Goal: Find specific page/section: Find specific page/section

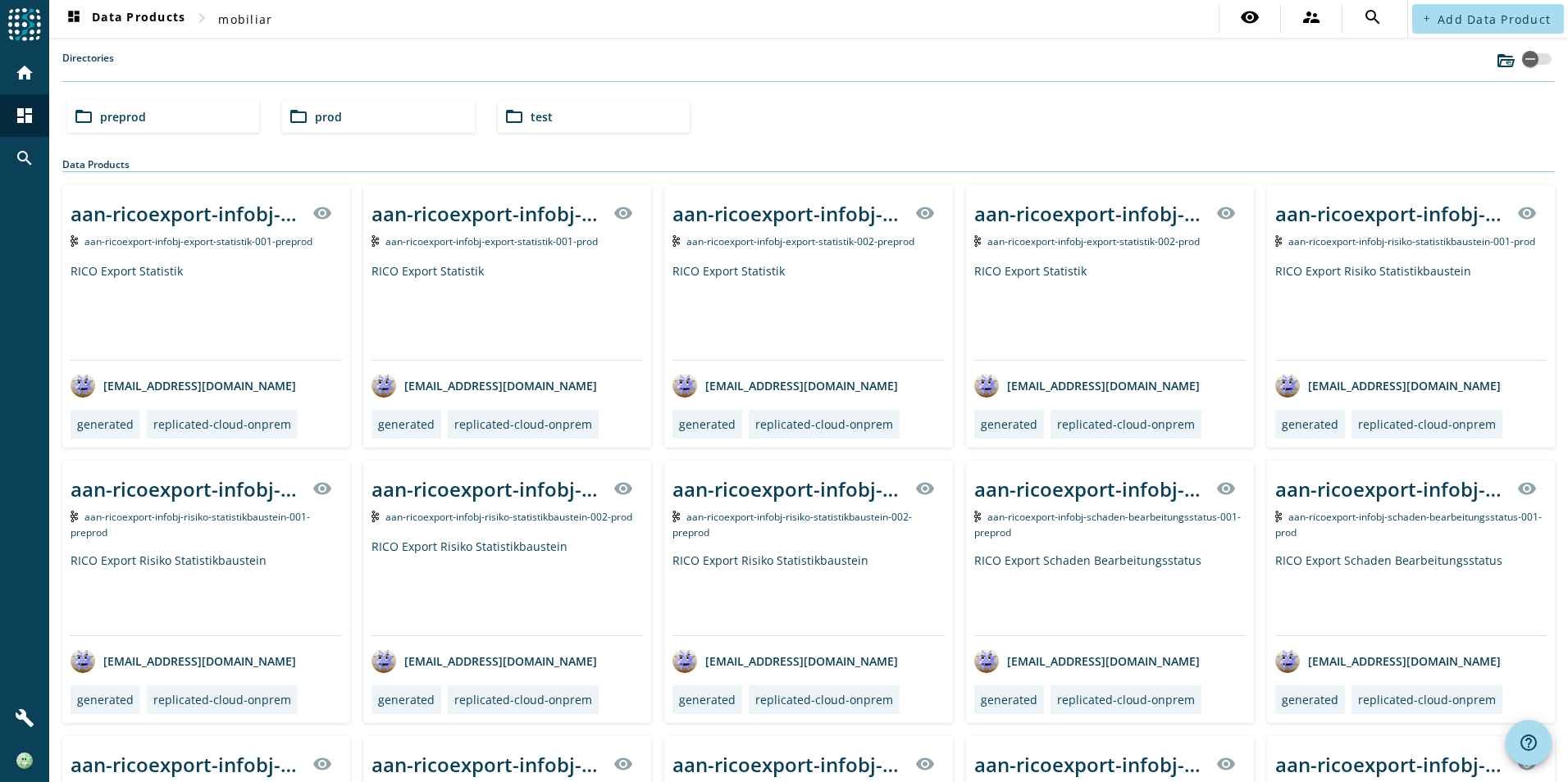
click at [370, 125] on div "folder_open prod" at bounding box center [378, 116] width 192 height 33
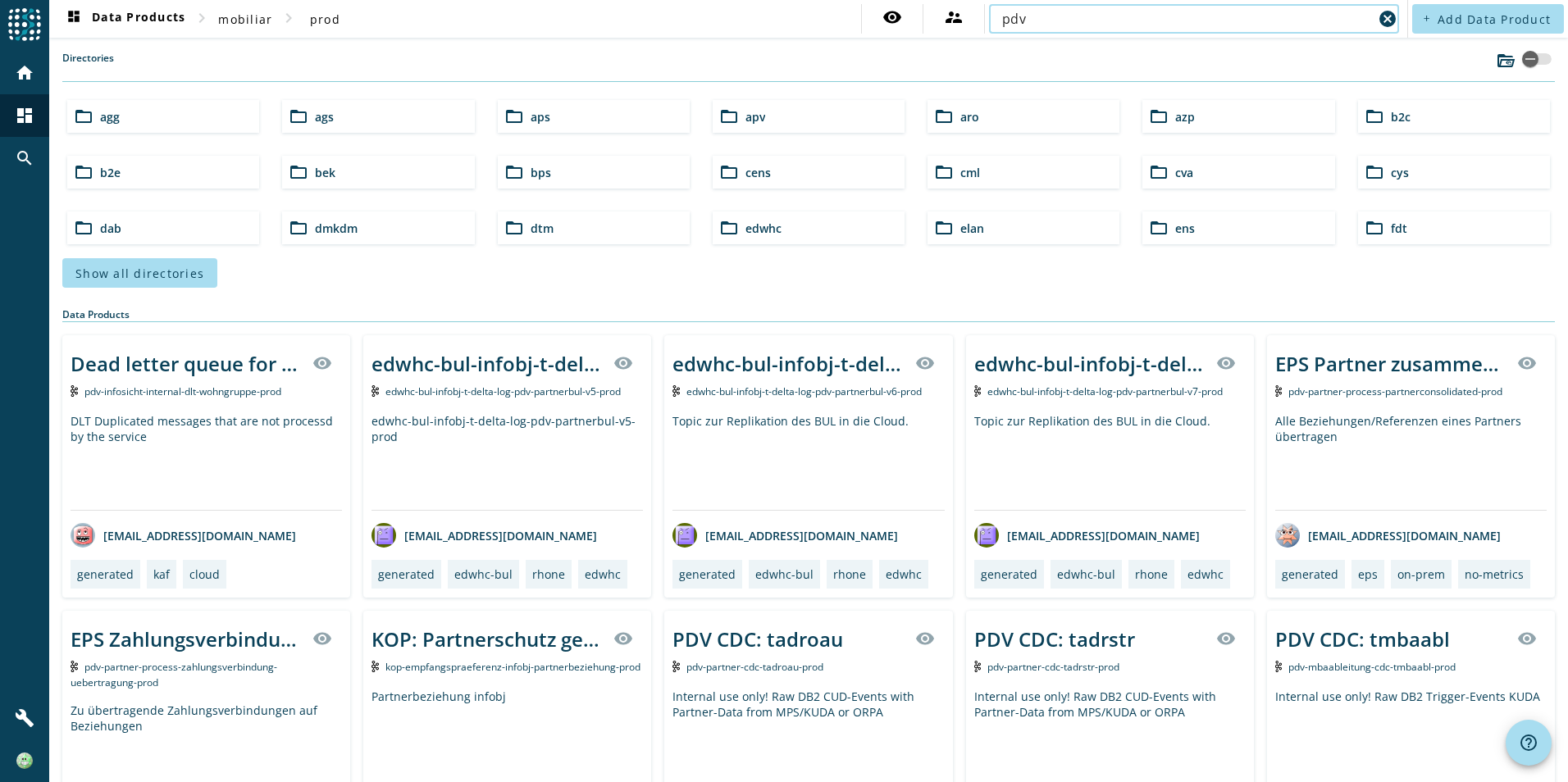
type input "pdv"
click at [1458, 24] on span "Add Data Product" at bounding box center [1494, 19] width 113 height 15
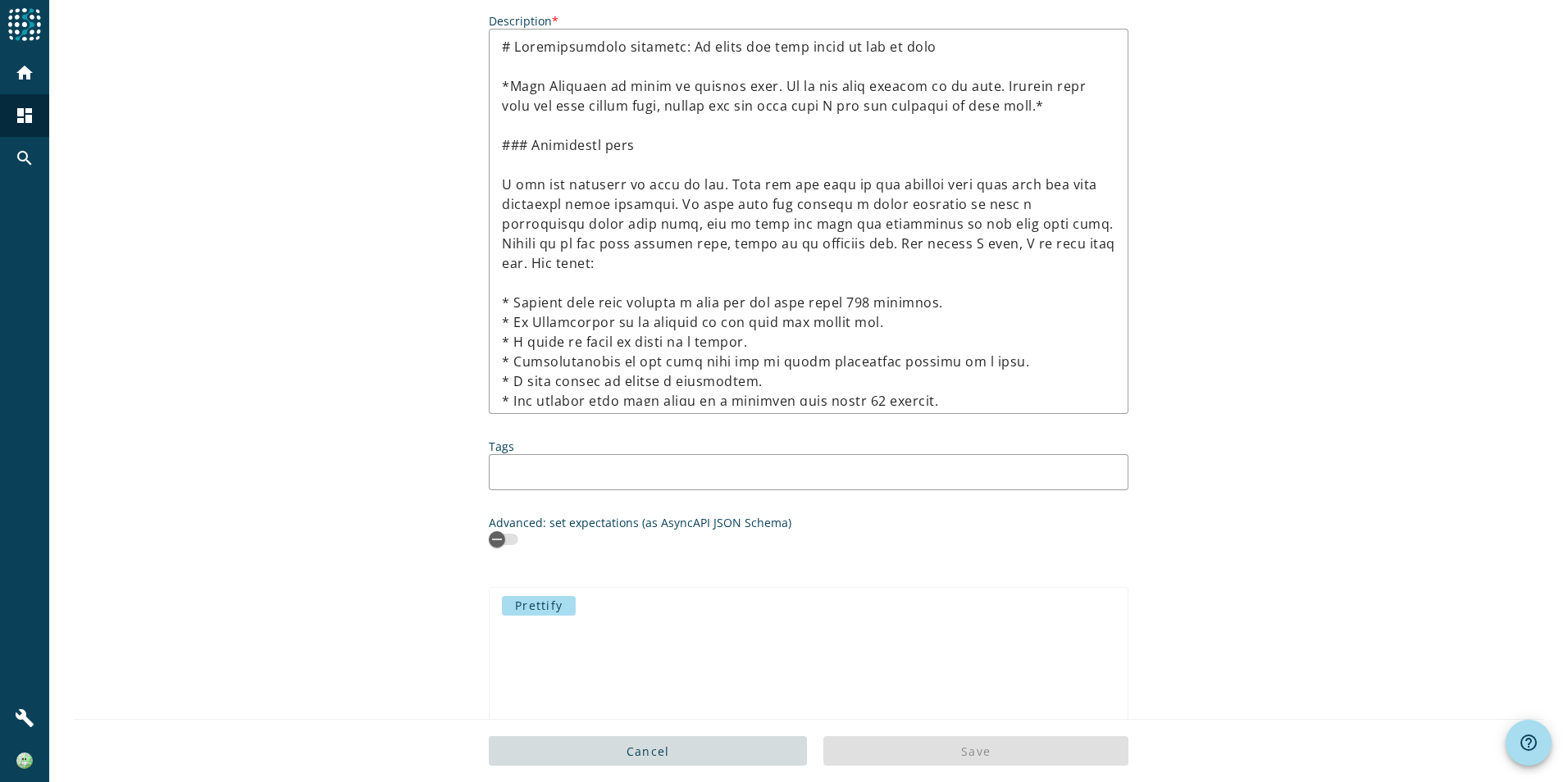
scroll to position [584, 0]
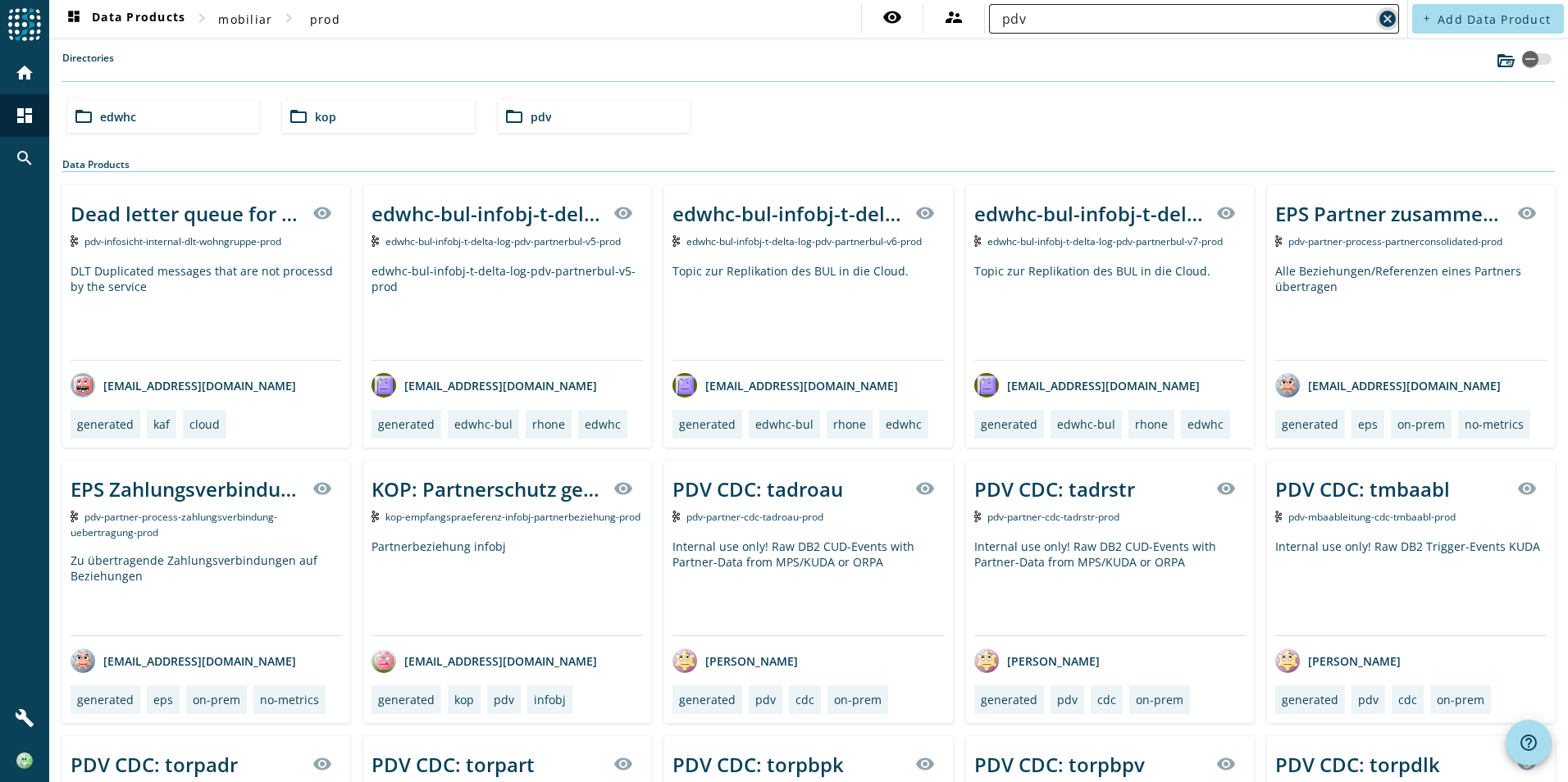
click at [1378, 17] on mat-icon "cancel" at bounding box center [1387, 19] width 19 height 19
click at [236, 21] on span "mobiliar" at bounding box center [245, 19] width 54 height 15
click at [173, 21] on span "dashboard Data Products" at bounding box center [125, 19] width 121 height 19
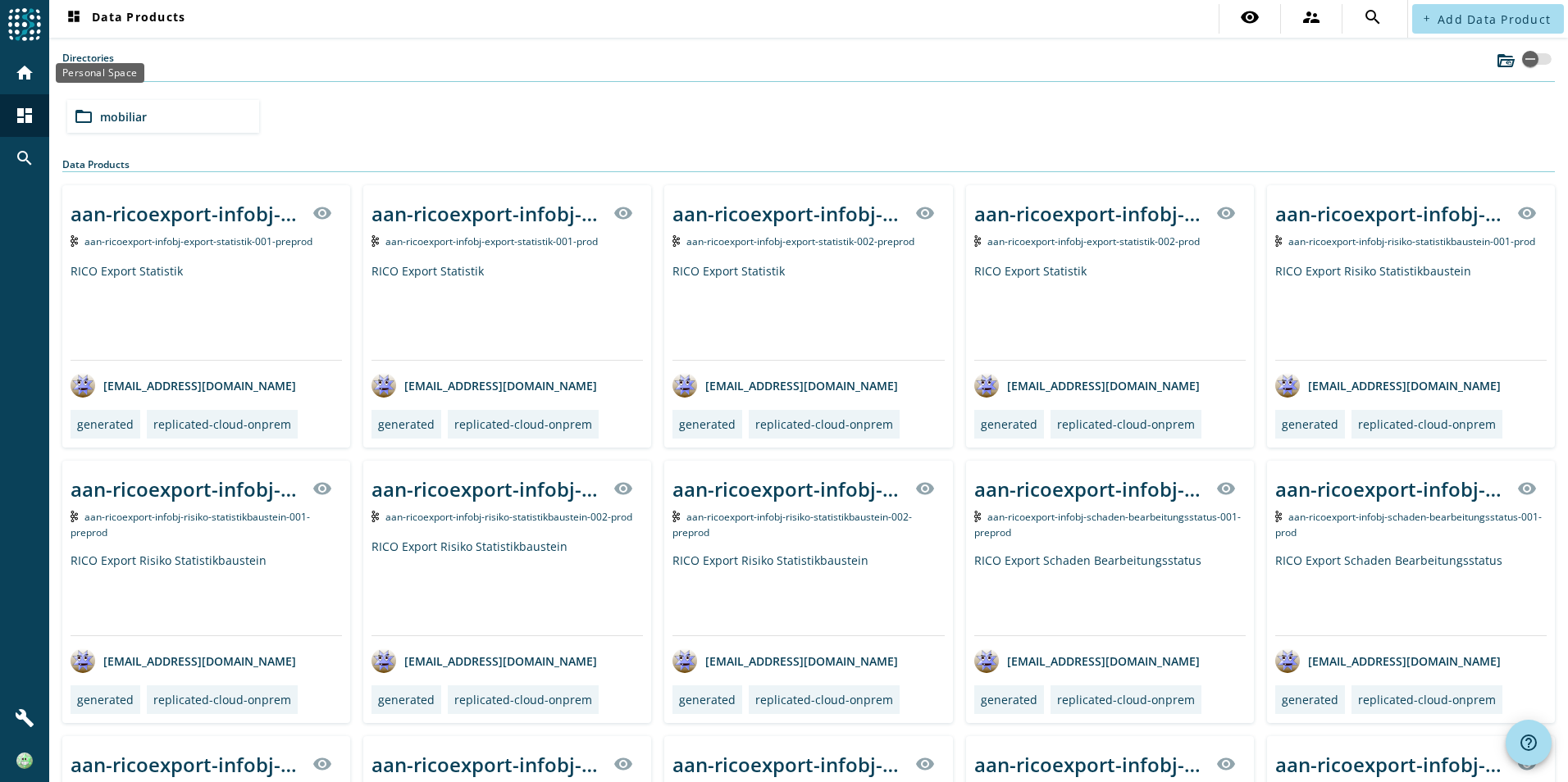
click at [18, 76] on mat-icon "home" at bounding box center [24, 72] width 19 height 19
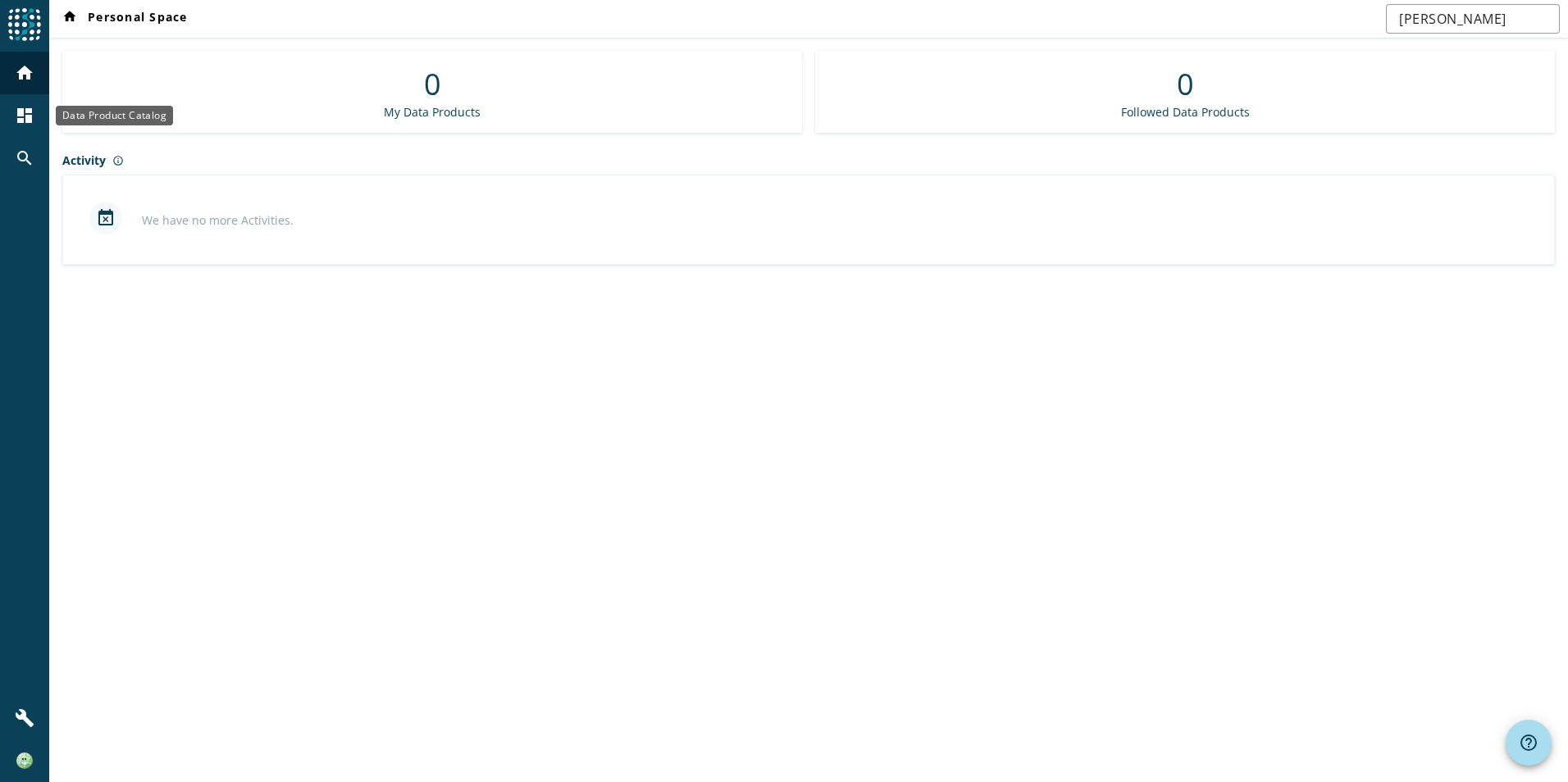
click at [34, 112] on mat-icon "dashboard" at bounding box center [24, 115] width 19 height 19
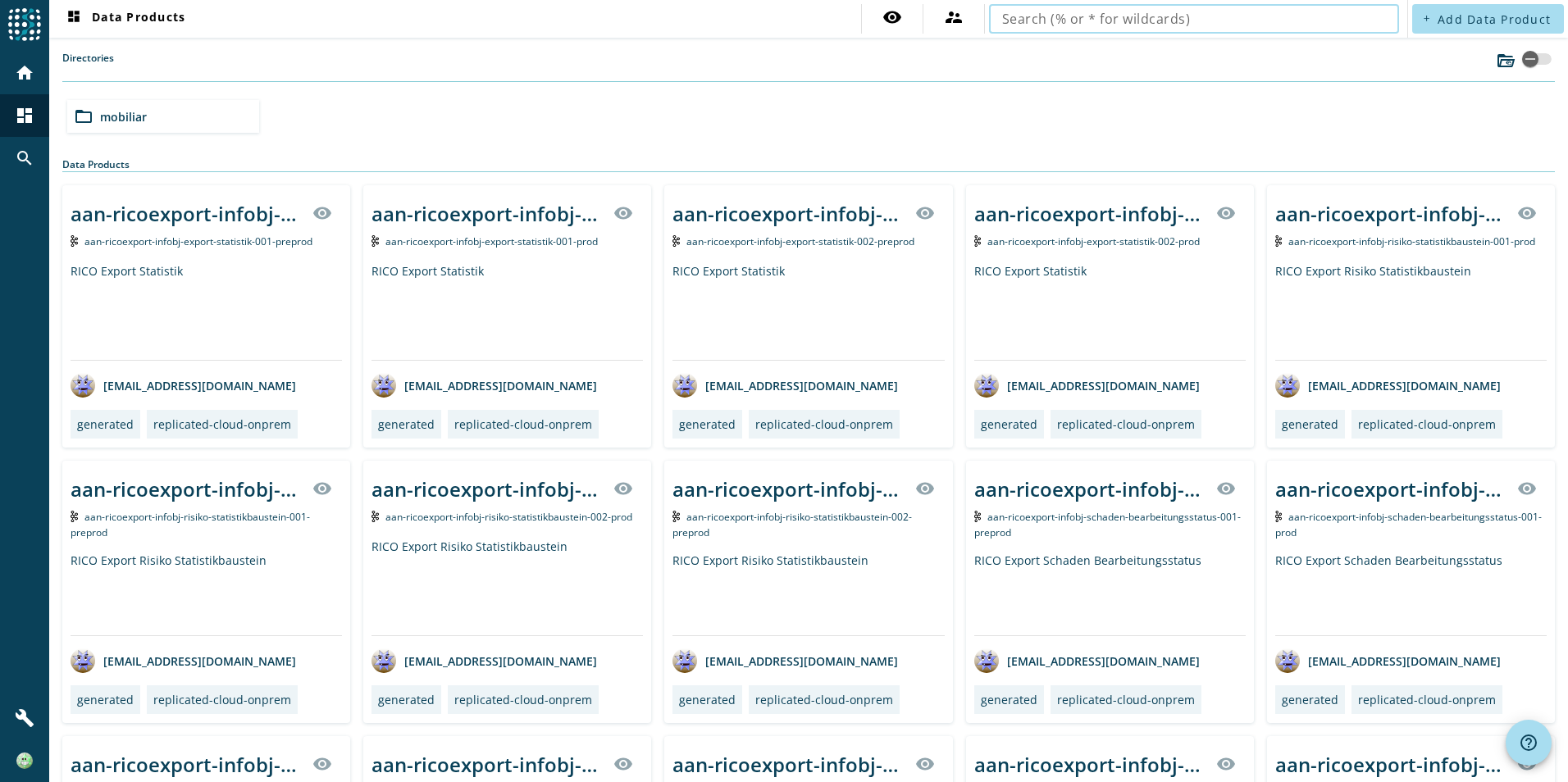
click at [1047, 21] on input "text" at bounding box center [1193, 19] width 383 height 19
click at [1003, 22] on input "text" at bounding box center [1193, 19] width 383 height 19
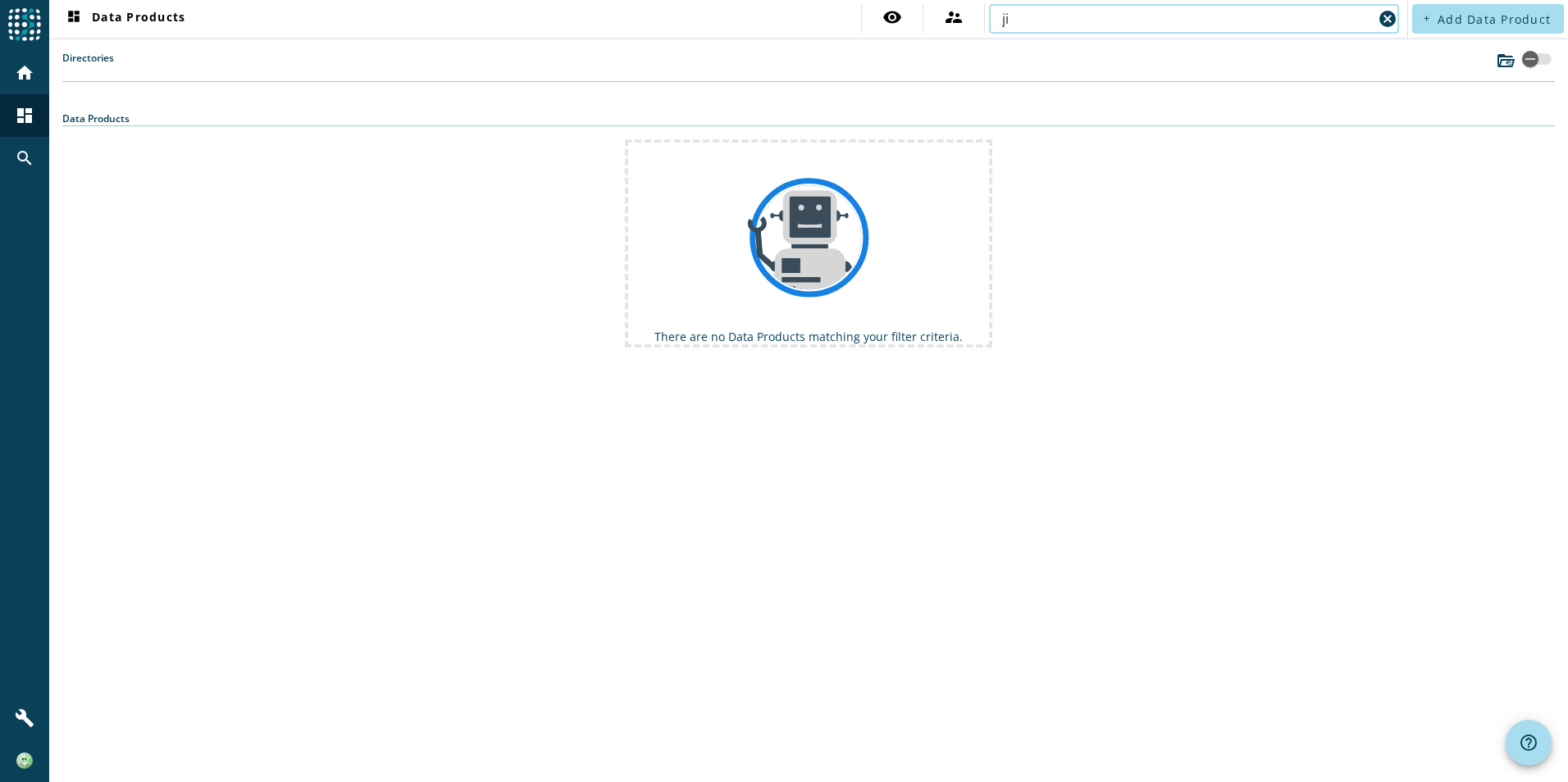
type input "j"
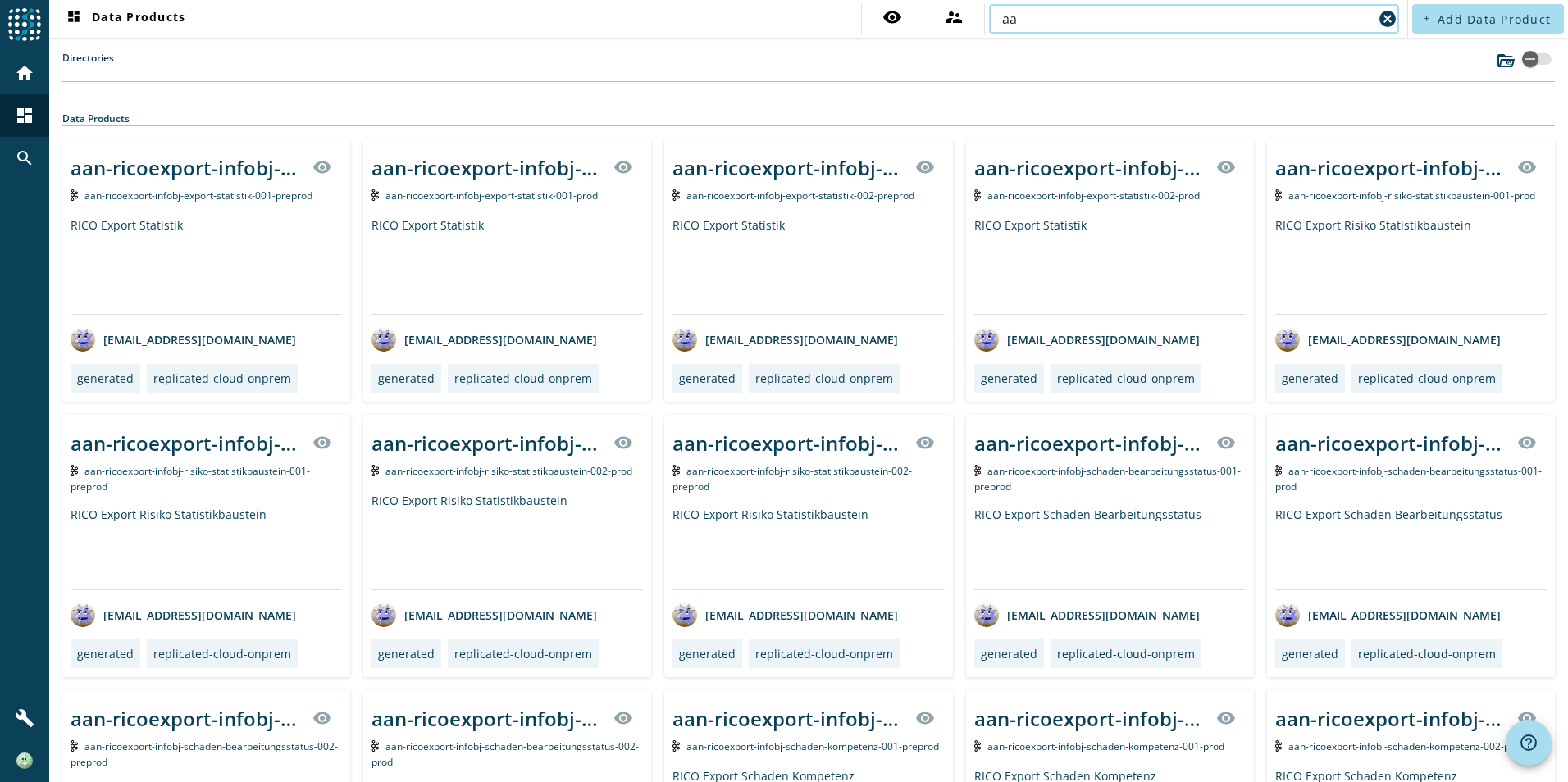
type input "a"
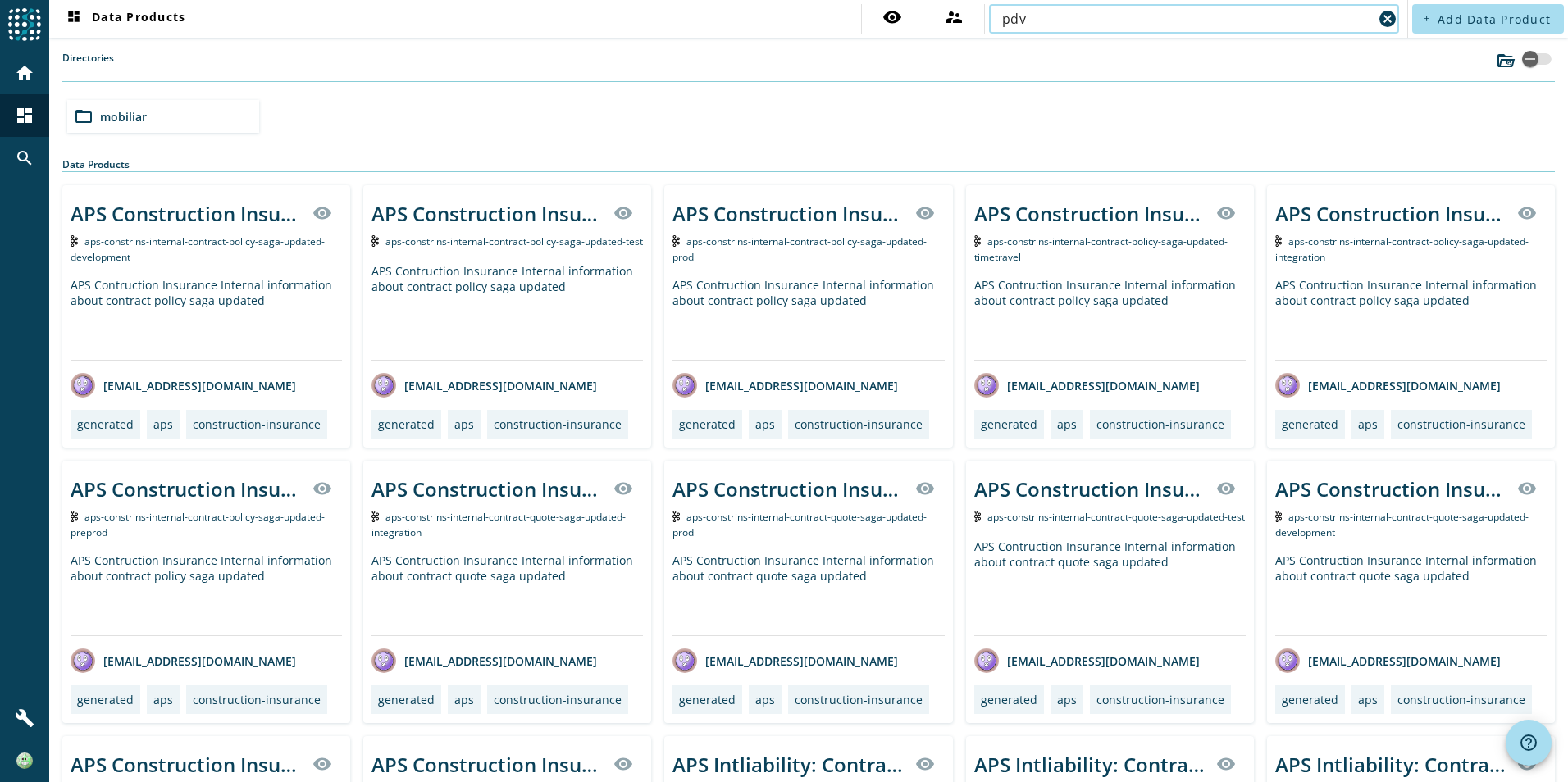
type input "pdv"
